Goal: Check status: Check status

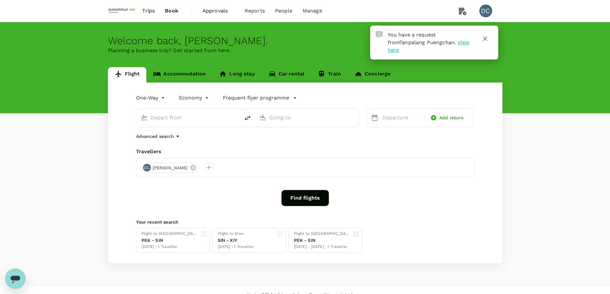
type input "Singapore Changi (SIN)"
type input "Xi'an Xianyang Intl (XIY)"
click at [208, 9] on span "Approvals" at bounding box center [218, 11] width 32 height 8
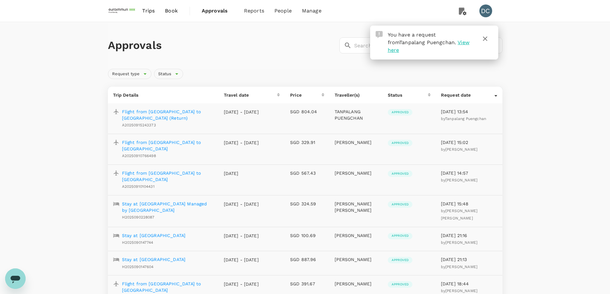
click at [168, 113] on p "Flight from [GEOGRAPHIC_DATA] to [GEOGRAPHIC_DATA] (Return)" at bounding box center [168, 115] width 92 height 13
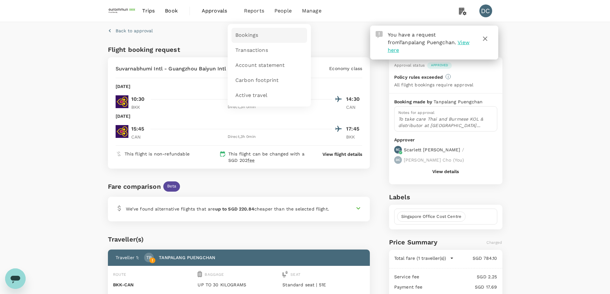
click at [246, 34] on span "Bookings" at bounding box center [246, 35] width 23 height 7
